Goal: Information Seeking & Learning: Learn about a topic

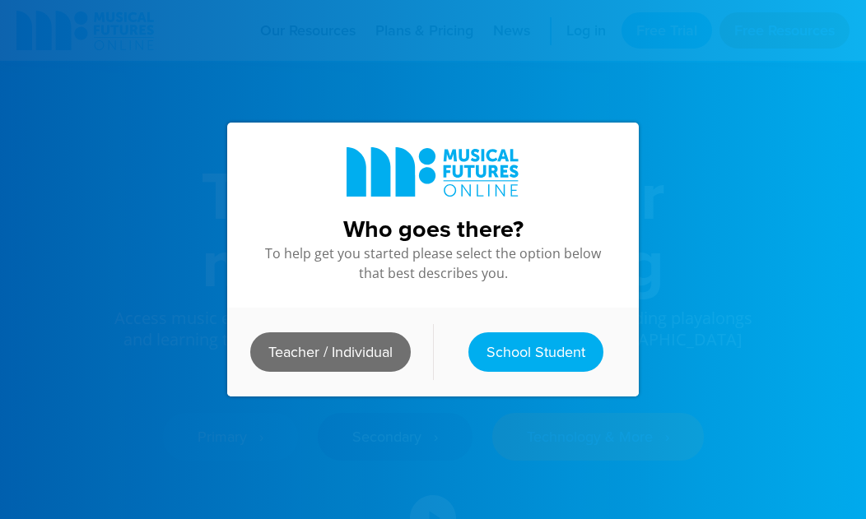
click at [339, 356] on link "Teacher / Individual" at bounding box center [330, 353] width 161 height 40
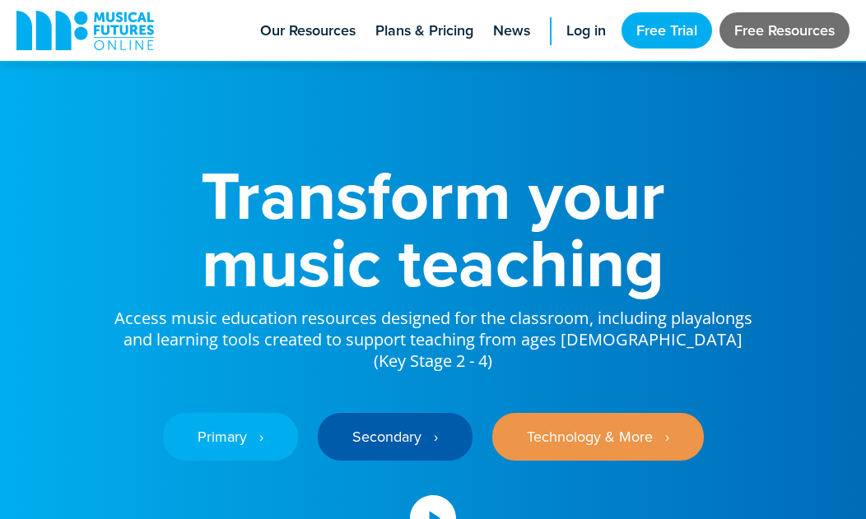
click at [746, 36] on link "Free Resources" at bounding box center [785, 30] width 130 height 36
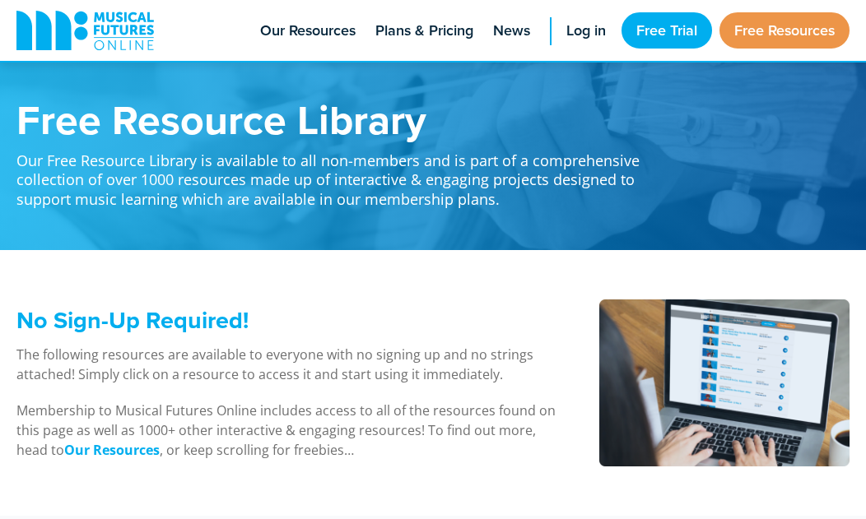
scroll to position [454, 0]
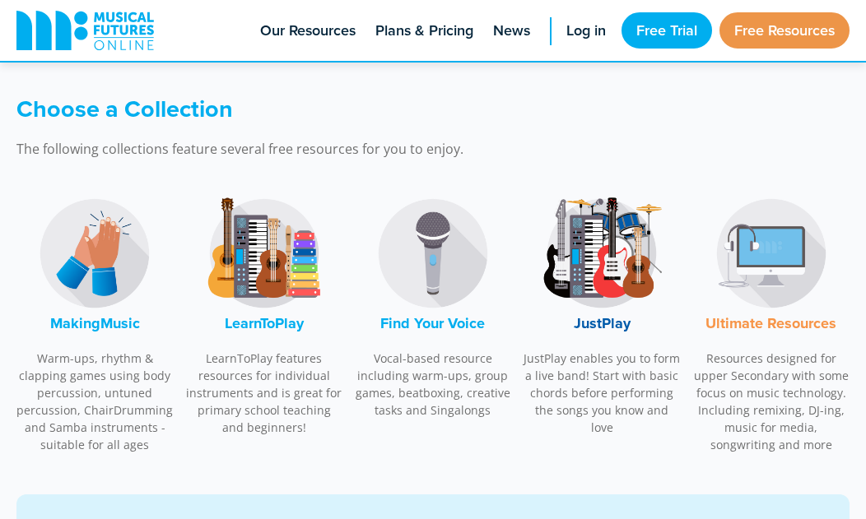
click at [69, 284] on img at bounding box center [94, 253] width 123 height 123
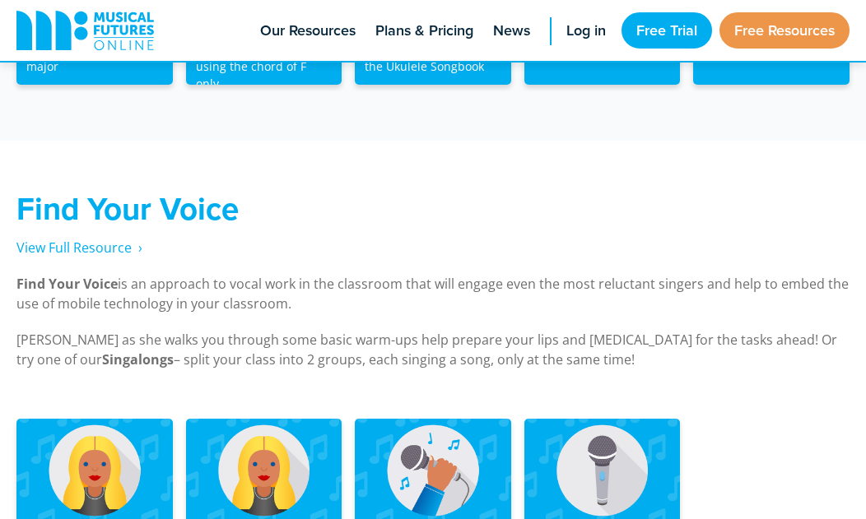
scroll to position [3488, 0]
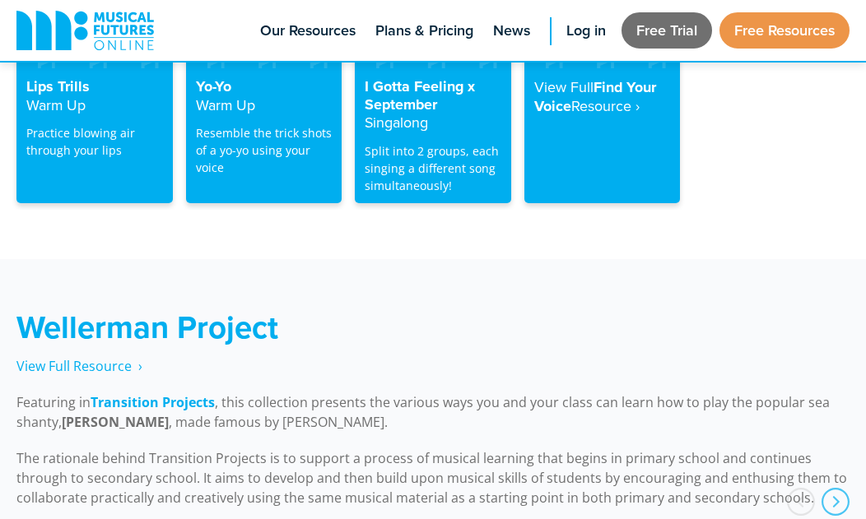
click at [658, 32] on link "Free Trial" at bounding box center [667, 30] width 91 height 36
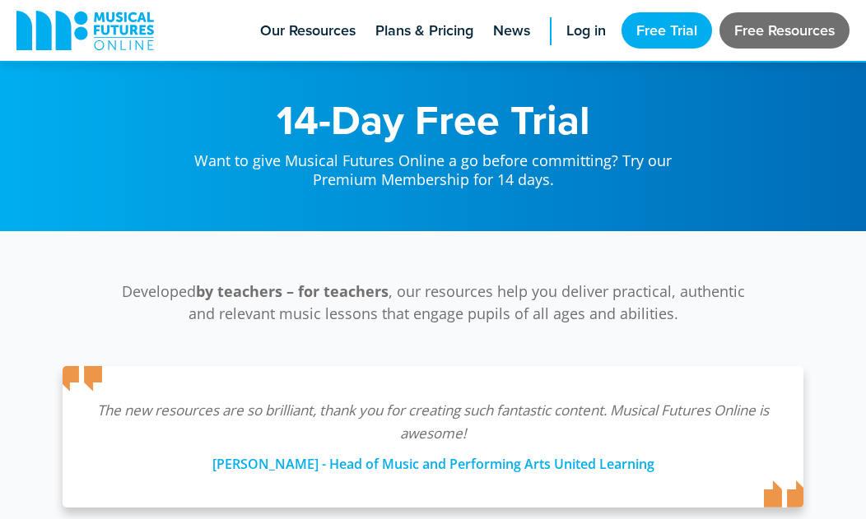
click at [752, 44] on link "Free Resources" at bounding box center [785, 30] width 130 height 36
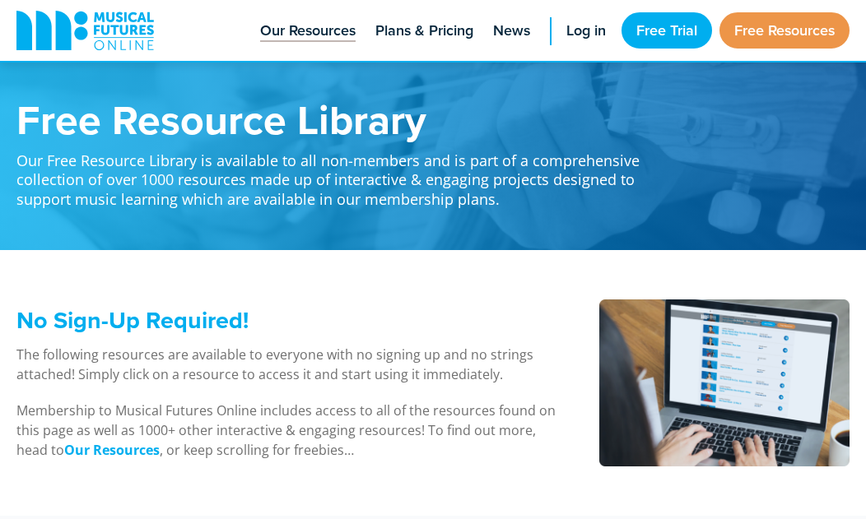
click at [351, 40] on link "Our Resources" at bounding box center [308, 30] width 112 height 61
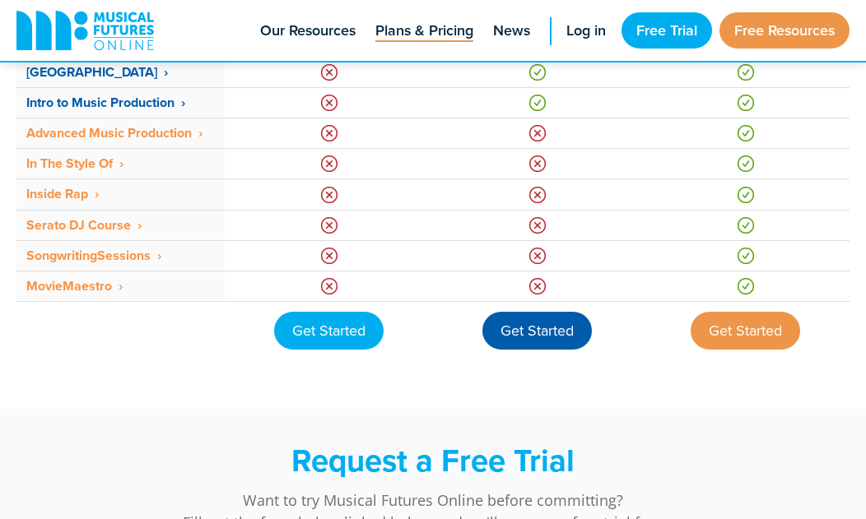
scroll to position [909, 0]
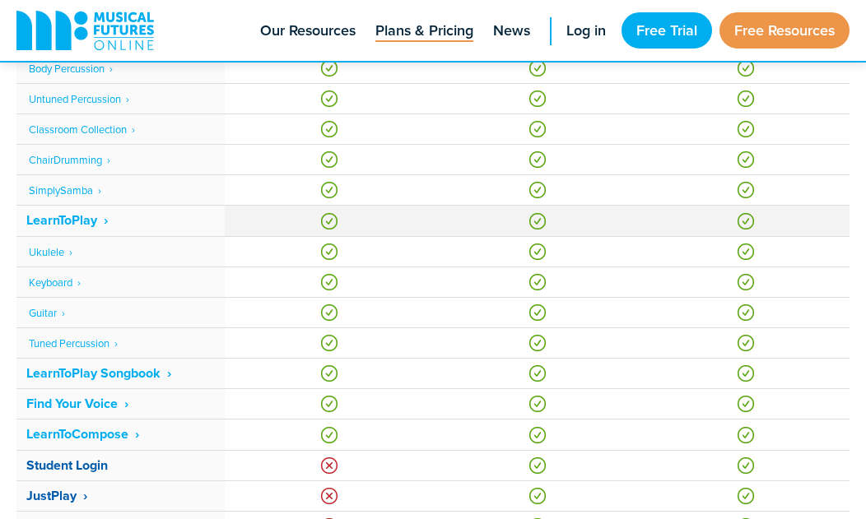
click at [327, 223] on img at bounding box center [329, 221] width 16 height 16
click at [382, 223] on td at bounding box center [329, 221] width 208 height 30
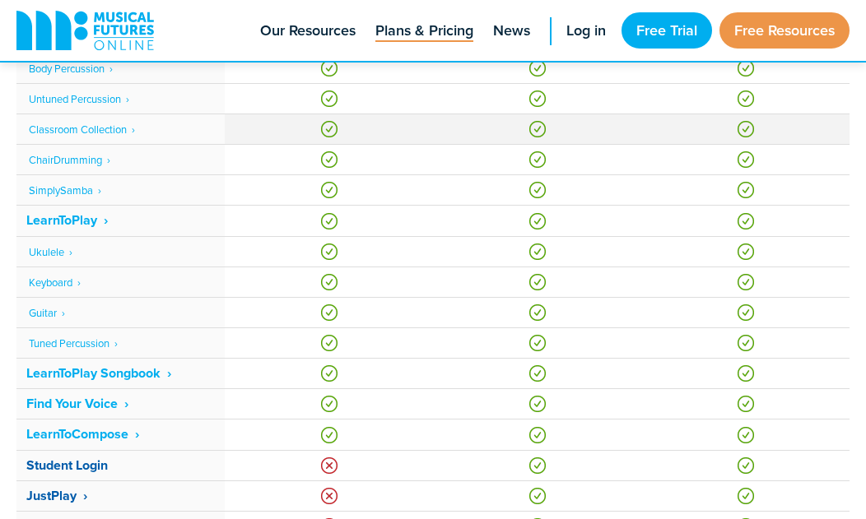
click at [403, 137] on td at bounding box center [329, 129] width 208 height 30
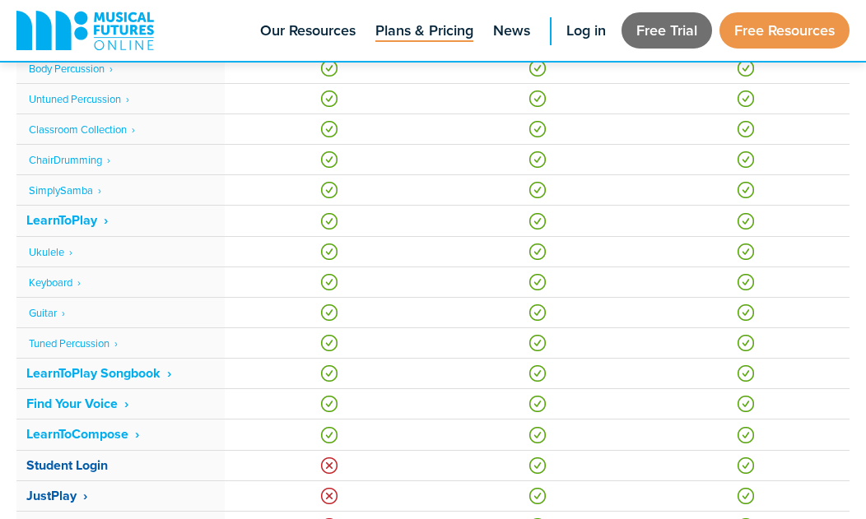
click at [666, 30] on link "Free Trial" at bounding box center [667, 30] width 91 height 36
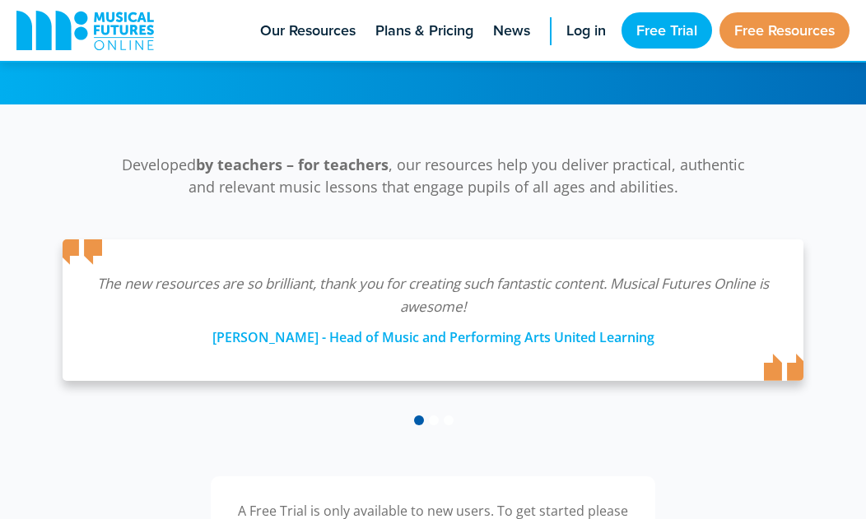
scroll to position [454, 0]
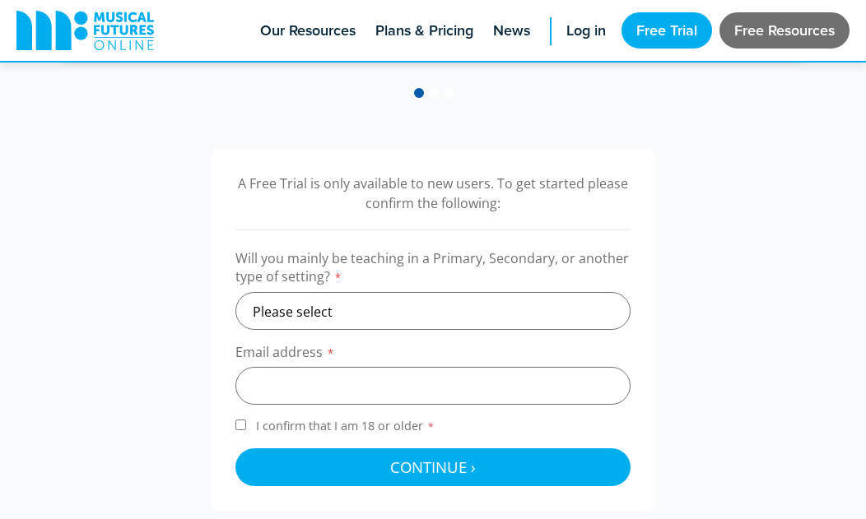
click at [737, 49] on link "Free Resources" at bounding box center [785, 30] width 130 height 36
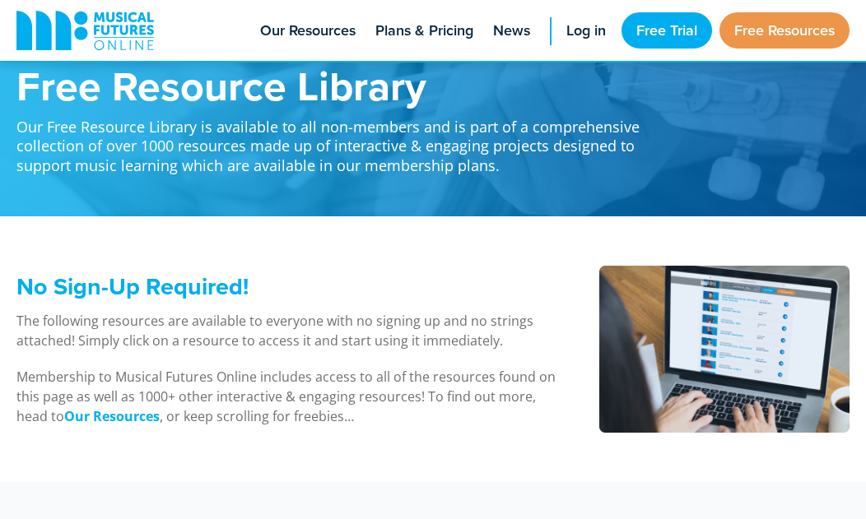
scroll to position [454, 0]
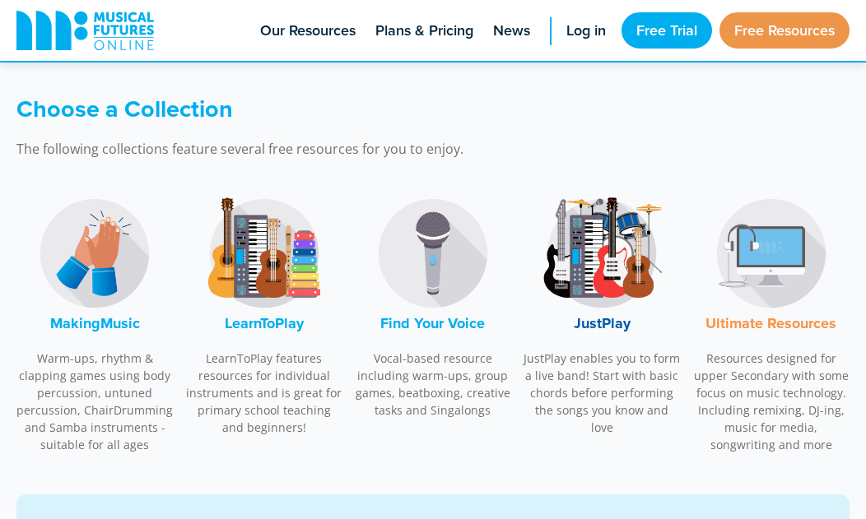
click at [559, 286] on img at bounding box center [601, 253] width 123 height 123
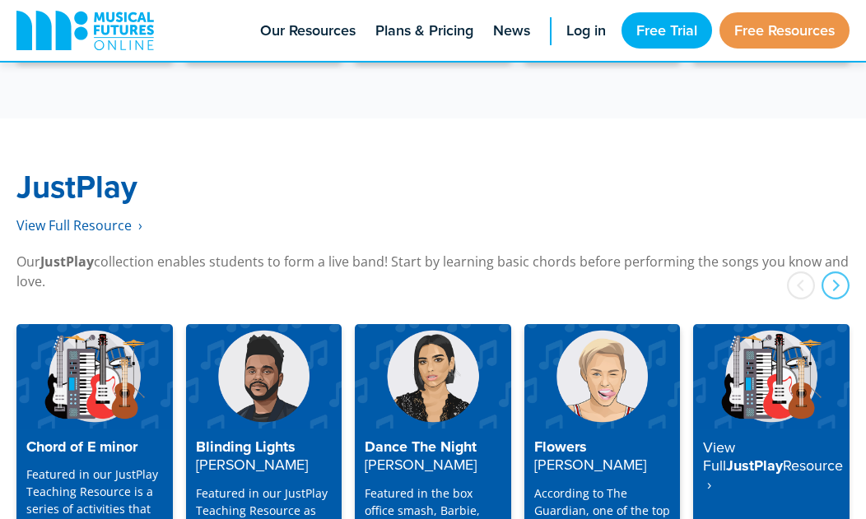
scroll to position [4218, 0]
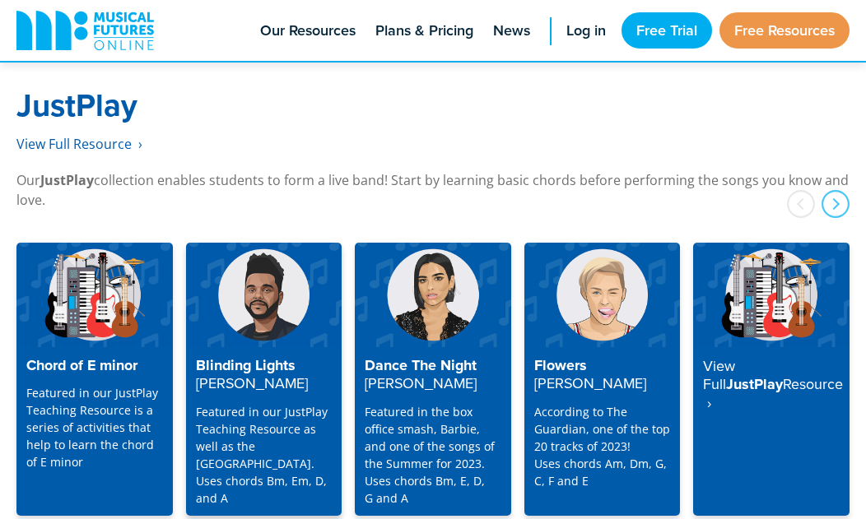
click at [325, 314] on img at bounding box center [264, 295] width 156 height 104
